Goal: Information Seeking & Learning: Learn about a topic

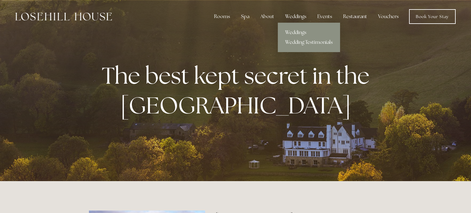
click at [291, 17] on div "Weddings" at bounding box center [295, 16] width 31 height 12
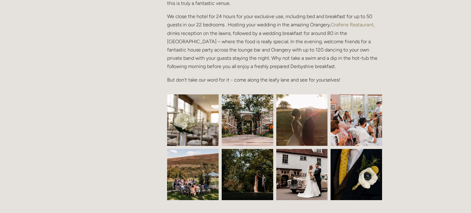
scroll to position [219, 0]
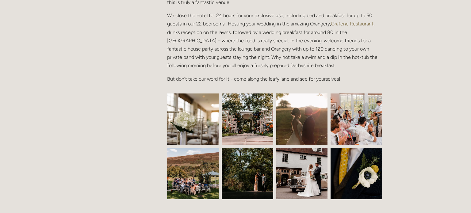
click at [290, 129] on img at bounding box center [301, 119] width 51 height 77
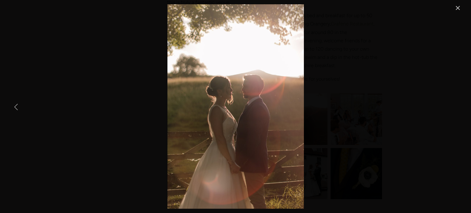
click at [16, 109] on link "Previous Item" at bounding box center [15, 106] width 13 height 13
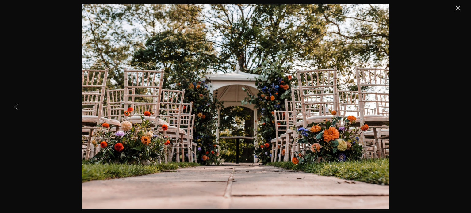
click at [16, 109] on link "Previous Item" at bounding box center [15, 106] width 13 height 13
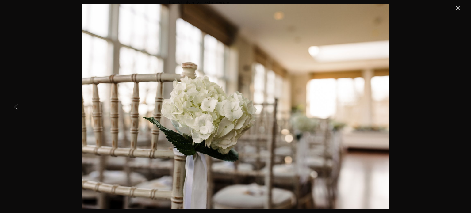
click at [16, 109] on link "Previous Item" at bounding box center [15, 106] width 13 height 13
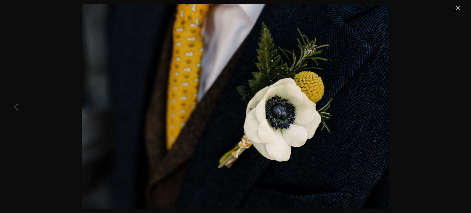
click at [16, 109] on link "Previous Item" at bounding box center [15, 106] width 13 height 13
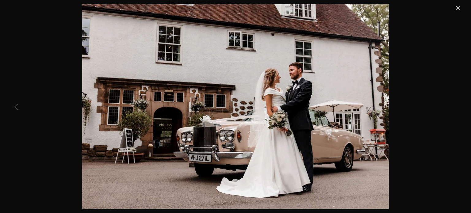
click at [16, 109] on link "Previous Item" at bounding box center [15, 106] width 13 height 13
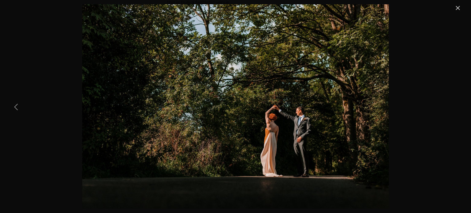
click at [16, 109] on link "Previous Item" at bounding box center [15, 106] width 13 height 13
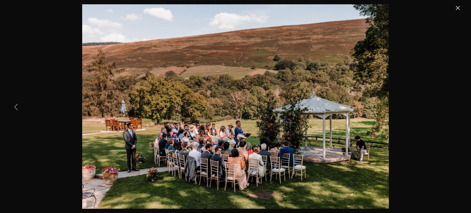
click at [16, 109] on link "Previous Item" at bounding box center [15, 106] width 13 height 13
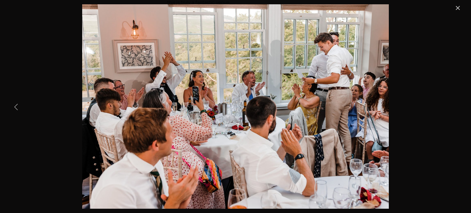
click at [16, 109] on link "Previous Item" at bounding box center [15, 106] width 13 height 13
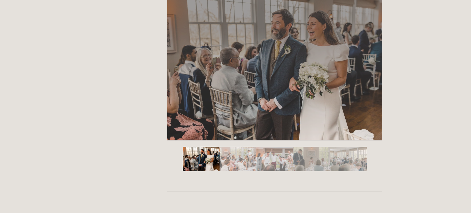
scroll to position [1037, 0]
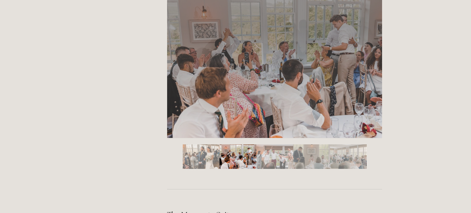
click at [234, 149] on img "Slide 2" at bounding box center [237, 156] width 37 height 25
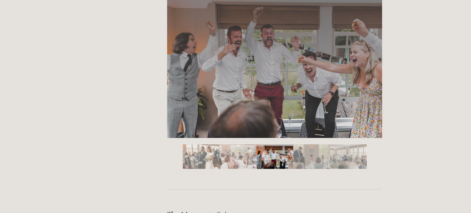
click at [199, 170] on div at bounding box center [274, 82] width 225 height 184
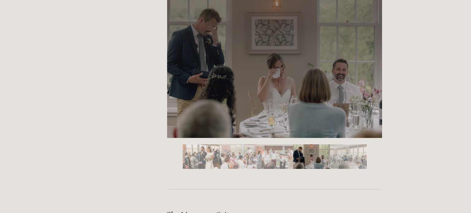
click at [197, 158] on img "Slide 1" at bounding box center [201, 156] width 37 height 25
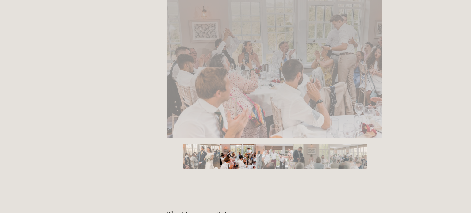
click at [234, 151] on img "Slide 2" at bounding box center [237, 156] width 37 height 25
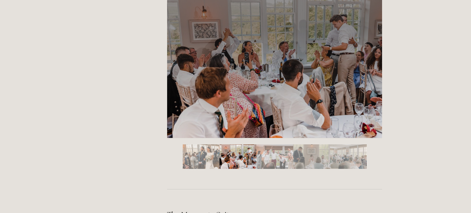
click at [277, 162] on img "Slide 3" at bounding box center [274, 156] width 37 height 25
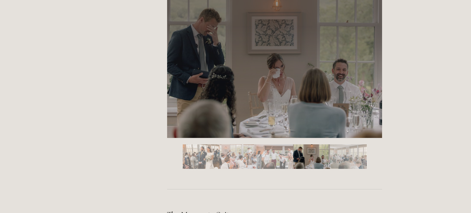
click at [301, 163] on img "Slide 4" at bounding box center [311, 156] width 37 height 25
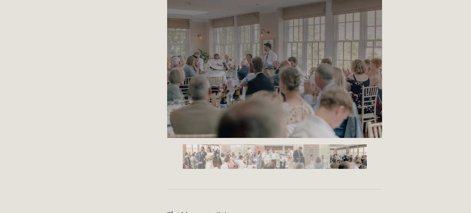
click at [341, 162] on img "Slide 5" at bounding box center [348, 156] width 37 height 25
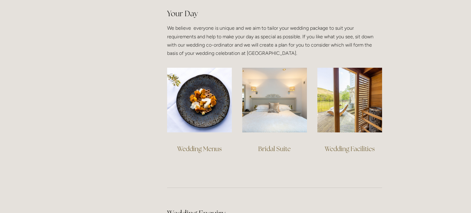
scroll to position [11, 0]
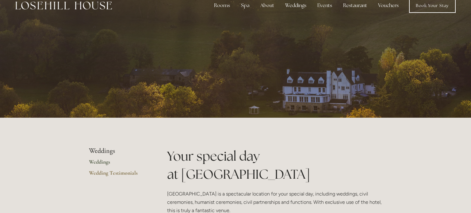
click at [102, 164] on link "Weddings" at bounding box center [118, 163] width 59 height 11
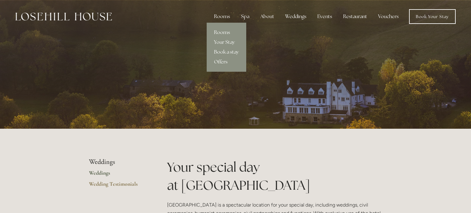
click at [228, 19] on div "Rooms" at bounding box center [222, 16] width 26 height 12
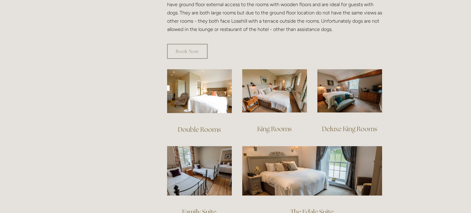
scroll to position [415, 0]
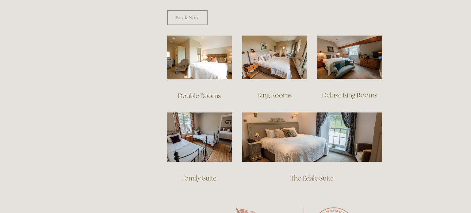
click at [331, 74] on div at bounding box center [349, 57] width 75 height 54
click at [345, 91] on link "Deluxe King Rooms" at bounding box center [349, 95] width 55 height 8
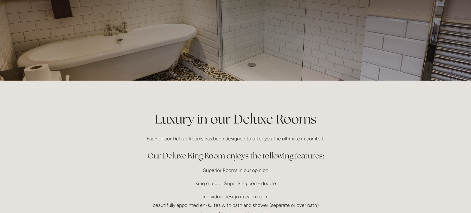
scroll to position [31, 0]
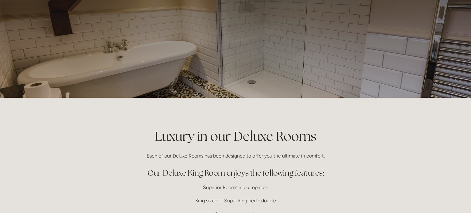
click at [416, 26] on div at bounding box center [235, 33] width 471 height 129
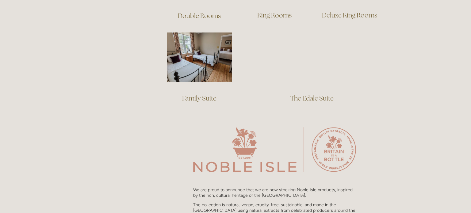
scroll to position [526, 0]
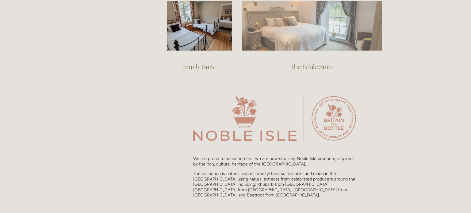
click at [284, 39] on img at bounding box center [312, 25] width 140 height 49
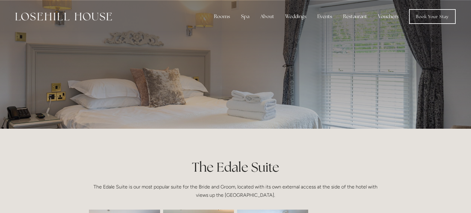
click at [343, 168] on h1 "The Edale Suite" at bounding box center [235, 167] width 293 height 18
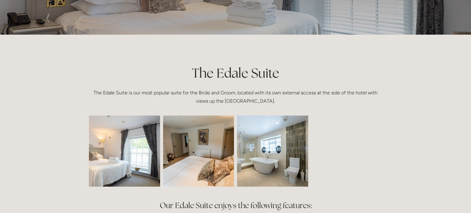
scroll to position [100, 0]
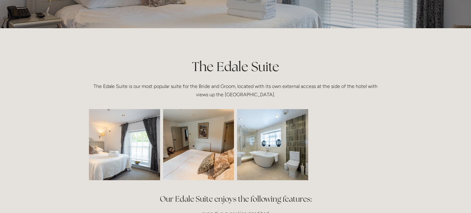
click at [296, 131] on img at bounding box center [272, 144] width 107 height 71
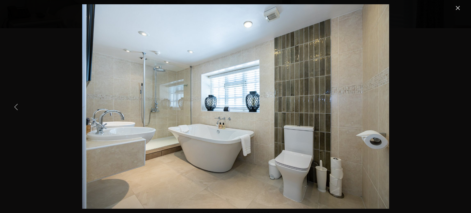
click at [21, 106] on link "Previous Item" at bounding box center [15, 106] width 13 height 13
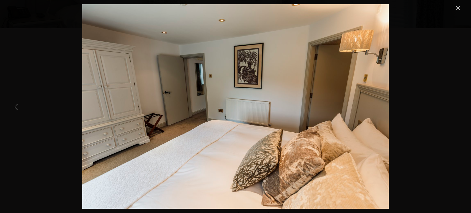
click at [21, 106] on link "Previous Item" at bounding box center [15, 106] width 13 height 13
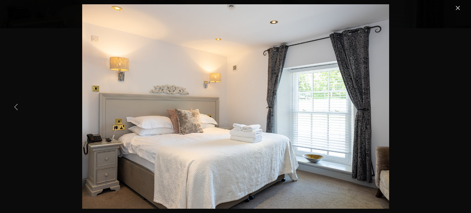
click at [21, 106] on link "Previous Item" at bounding box center [15, 106] width 13 height 13
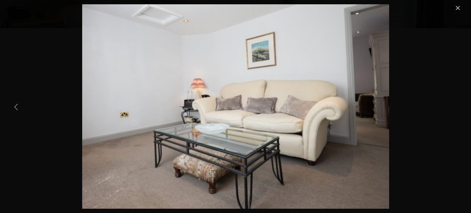
click at [19, 107] on link "Previous Item" at bounding box center [15, 106] width 13 height 13
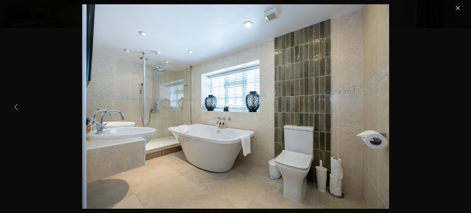
click at [19, 107] on link "Previous Item" at bounding box center [15, 106] width 13 height 13
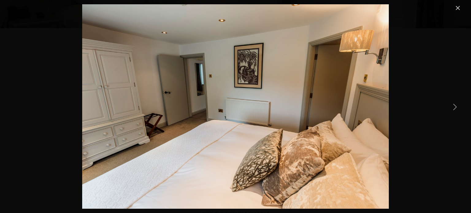
click at [460, 9] on link "Close" at bounding box center [457, 7] width 7 height 7
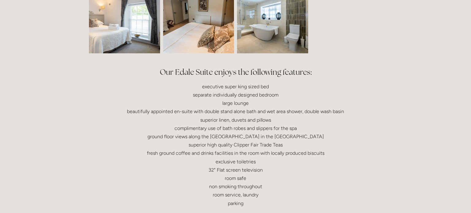
scroll to position [251, 0]
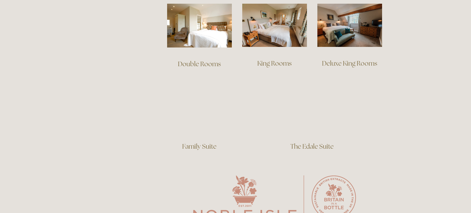
scroll to position [384, 0]
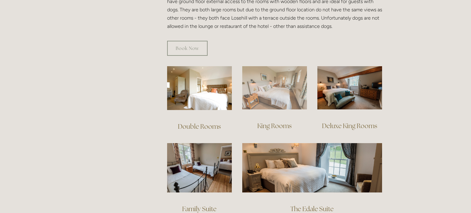
click at [287, 86] on img at bounding box center [274, 87] width 65 height 43
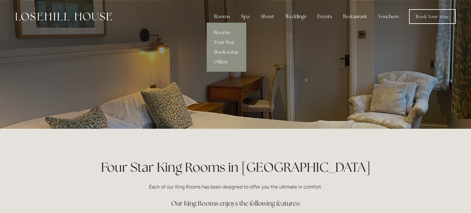
click at [231, 42] on link "Your Stay" at bounding box center [226, 42] width 40 height 10
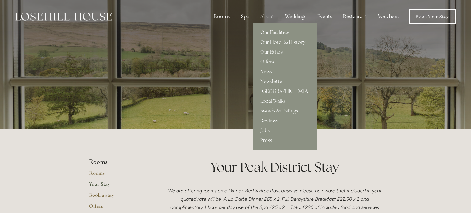
click at [266, 33] on link "Our Facilities" at bounding box center [285, 33] width 64 height 10
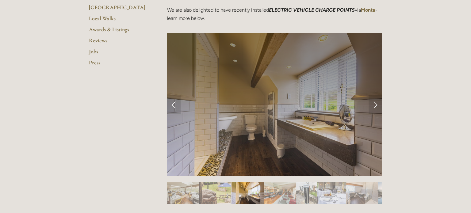
scroll to position [270, 0]
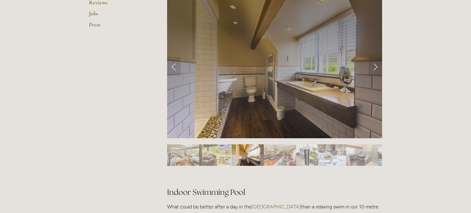
click at [242, 148] on img "Slide 3" at bounding box center [247, 154] width 32 height 21
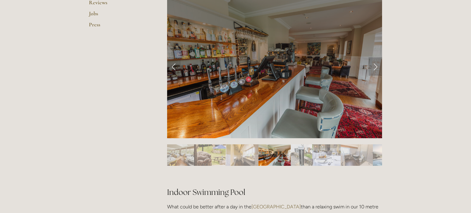
click at [380, 65] on link "Next Slide" at bounding box center [374, 66] width 13 height 18
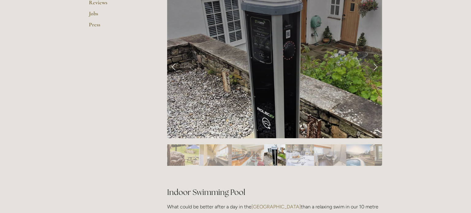
click at [378, 65] on link "Next Slide" at bounding box center [374, 66] width 13 height 18
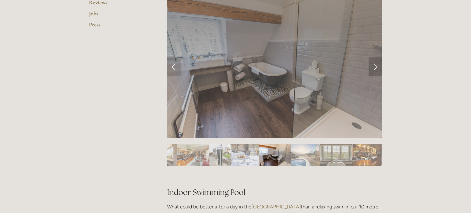
click at [378, 65] on link "Next Slide" at bounding box center [374, 66] width 13 height 18
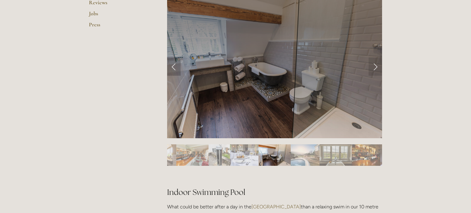
click at [172, 63] on link "Previous Slide" at bounding box center [173, 66] width 13 height 18
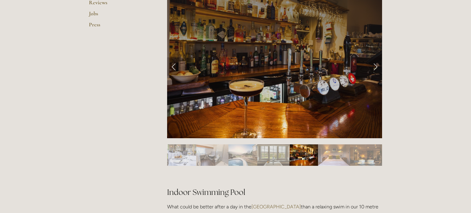
click at [172, 65] on link "Previous Slide" at bounding box center [173, 66] width 13 height 18
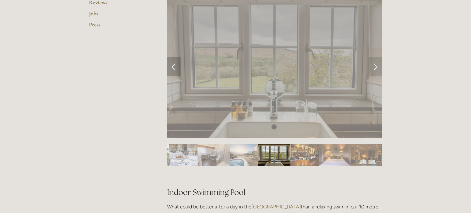
click at [172, 65] on link "Previous Slide" at bounding box center [173, 66] width 13 height 18
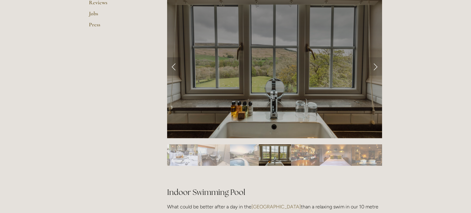
click at [174, 67] on link "Previous Slide" at bounding box center [173, 66] width 13 height 18
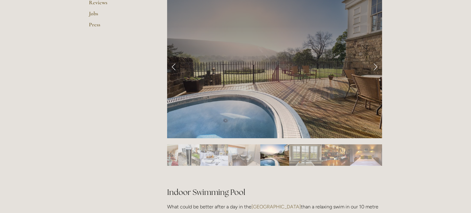
click at [174, 67] on link "Previous Slide" at bounding box center [173, 66] width 13 height 18
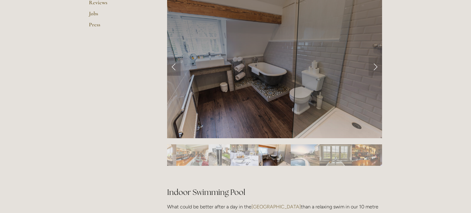
click at [174, 67] on link "Previous Slide" at bounding box center [173, 66] width 13 height 18
click at [172, 66] on link "Previous Slide" at bounding box center [173, 66] width 13 height 18
click at [171, 66] on link "Previous Slide" at bounding box center [173, 66] width 13 height 18
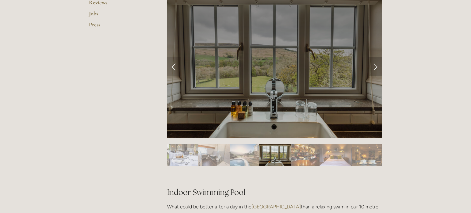
click at [374, 66] on link "Next Slide" at bounding box center [374, 66] width 13 height 18
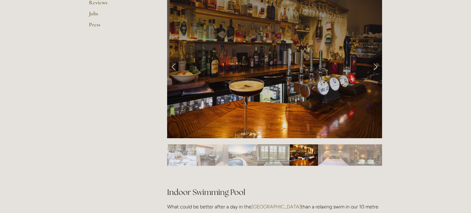
click at [374, 66] on link "Next Slide" at bounding box center [374, 66] width 13 height 18
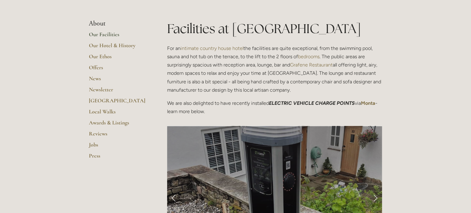
scroll to position [0, 0]
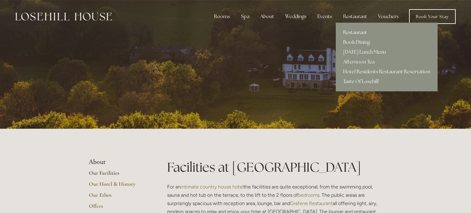
click at [358, 30] on link "Restaurant" at bounding box center [386, 33] width 102 height 10
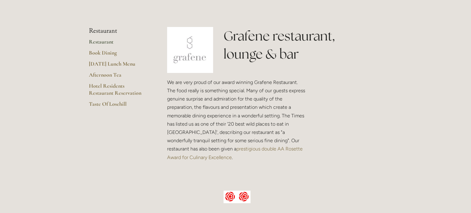
scroll to position [124, 0]
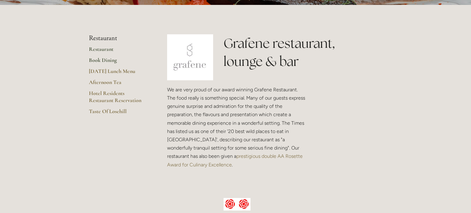
click at [107, 62] on link "Book Dining" at bounding box center [118, 62] width 59 height 11
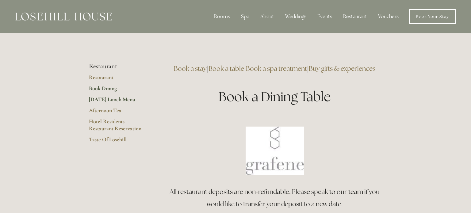
click at [103, 102] on link "[DATE] Lunch Menu" at bounding box center [118, 101] width 59 height 11
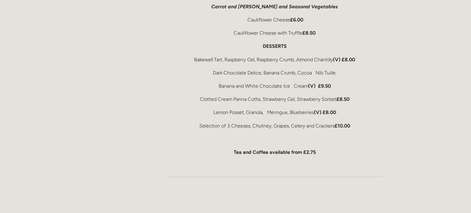
scroll to position [374, 0]
